Goal: Transaction & Acquisition: Purchase product/service

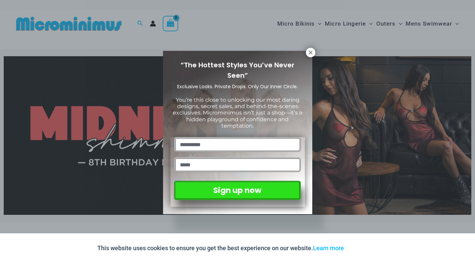
click at [309, 52] on icon at bounding box center [310, 52] width 6 height 6
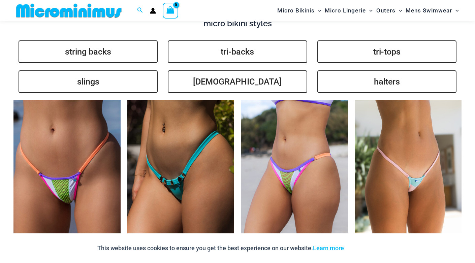
scroll to position [1574, 0]
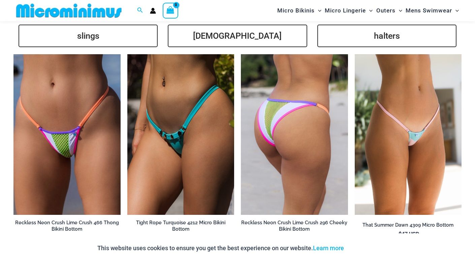
click at [262, 142] on img at bounding box center [294, 134] width 107 height 160
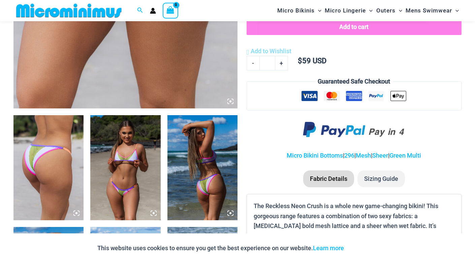
scroll to position [290, 0]
